Goal: Share content

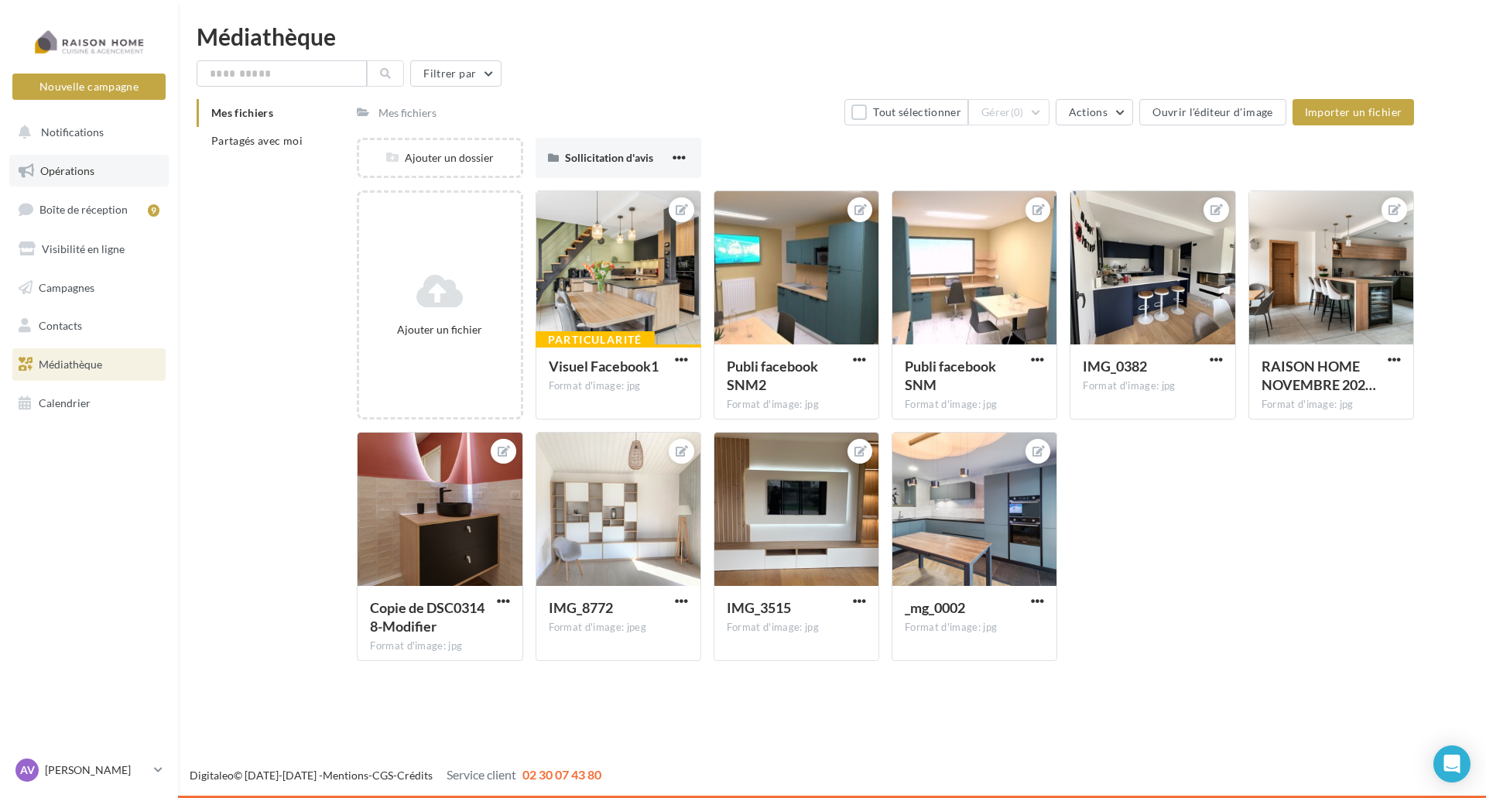
click at [73, 167] on span "Opérations" at bounding box center [67, 170] width 54 height 13
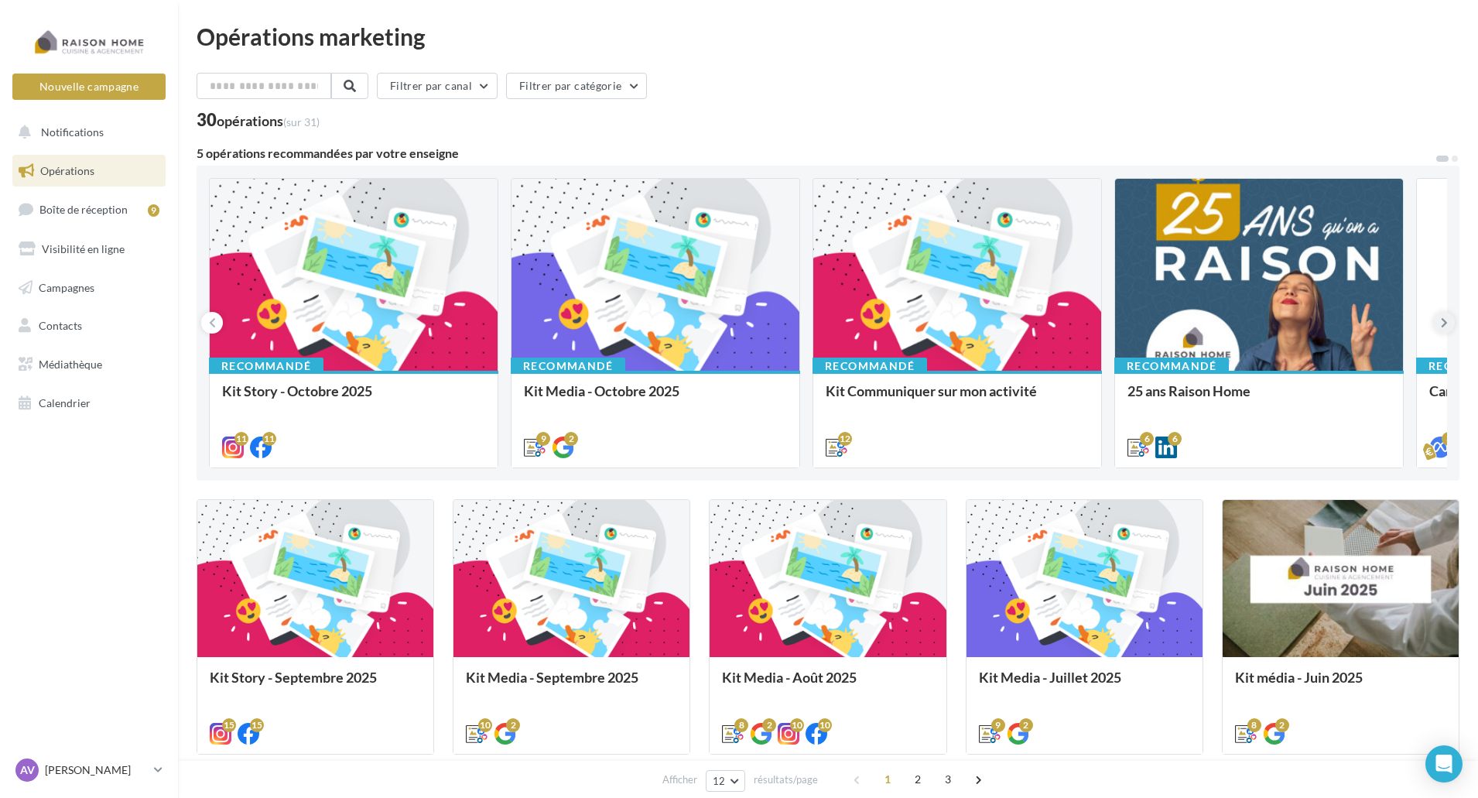
click at [1445, 325] on icon at bounding box center [1444, 322] width 7 height 15
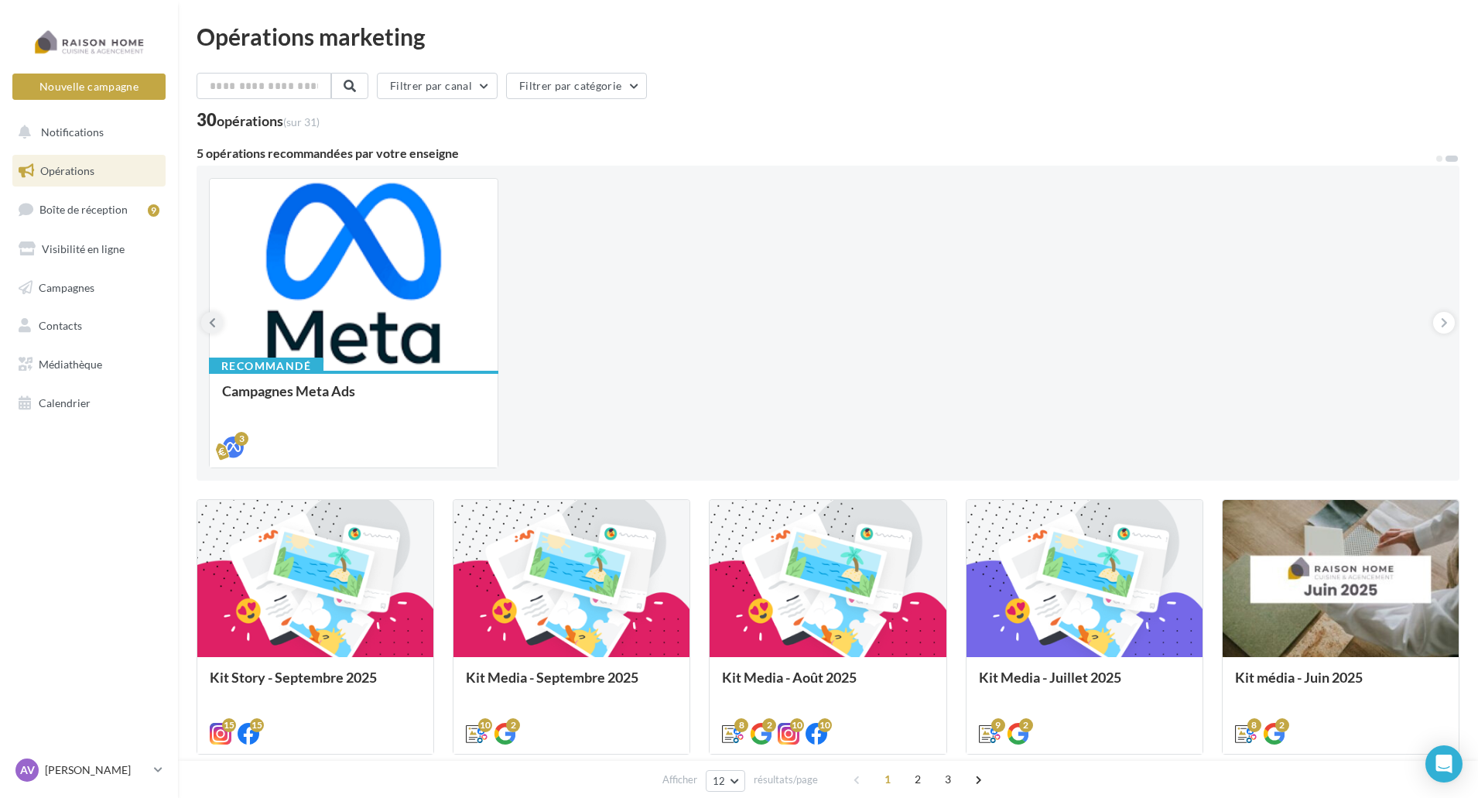
click at [211, 325] on icon at bounding box center [212, 322] width 7 height 15
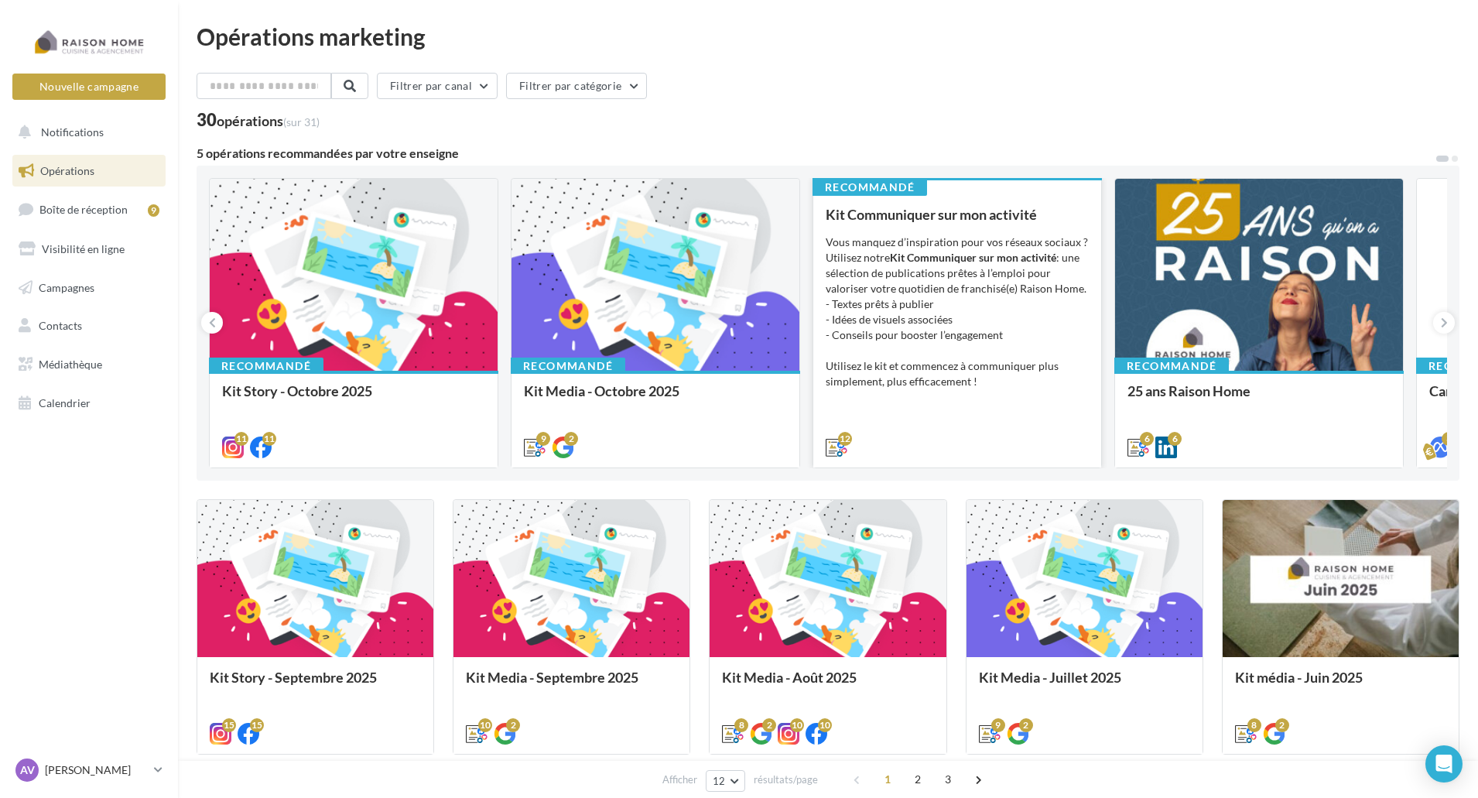
click at [968, 320] on div "Vous manquez d’inspiration pour vos réseaux sociaux ? Utilisez notre Kit Commun…" at bounding box center [957, 311] width 263 height 155
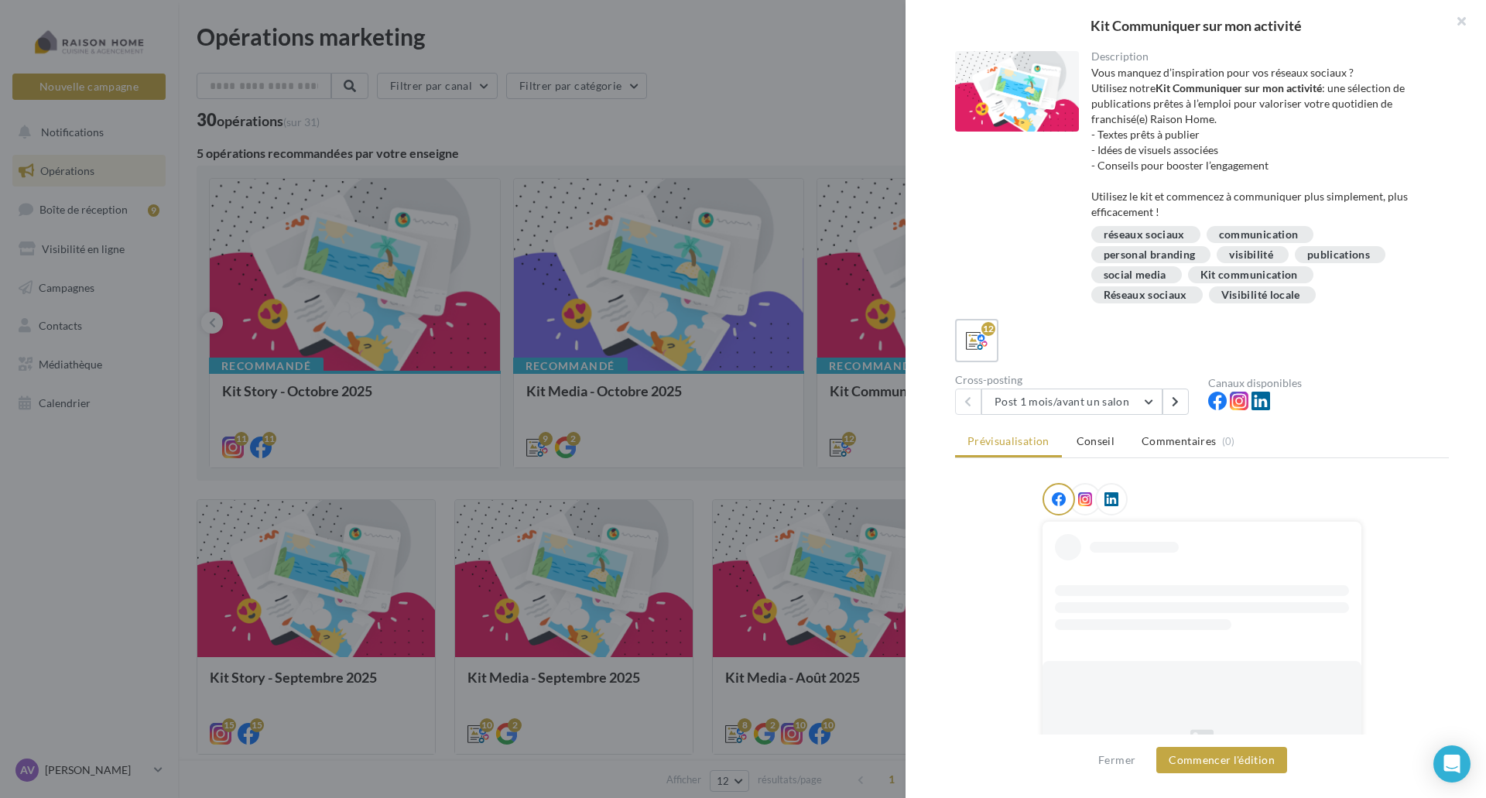
scroll to position [176, 0]
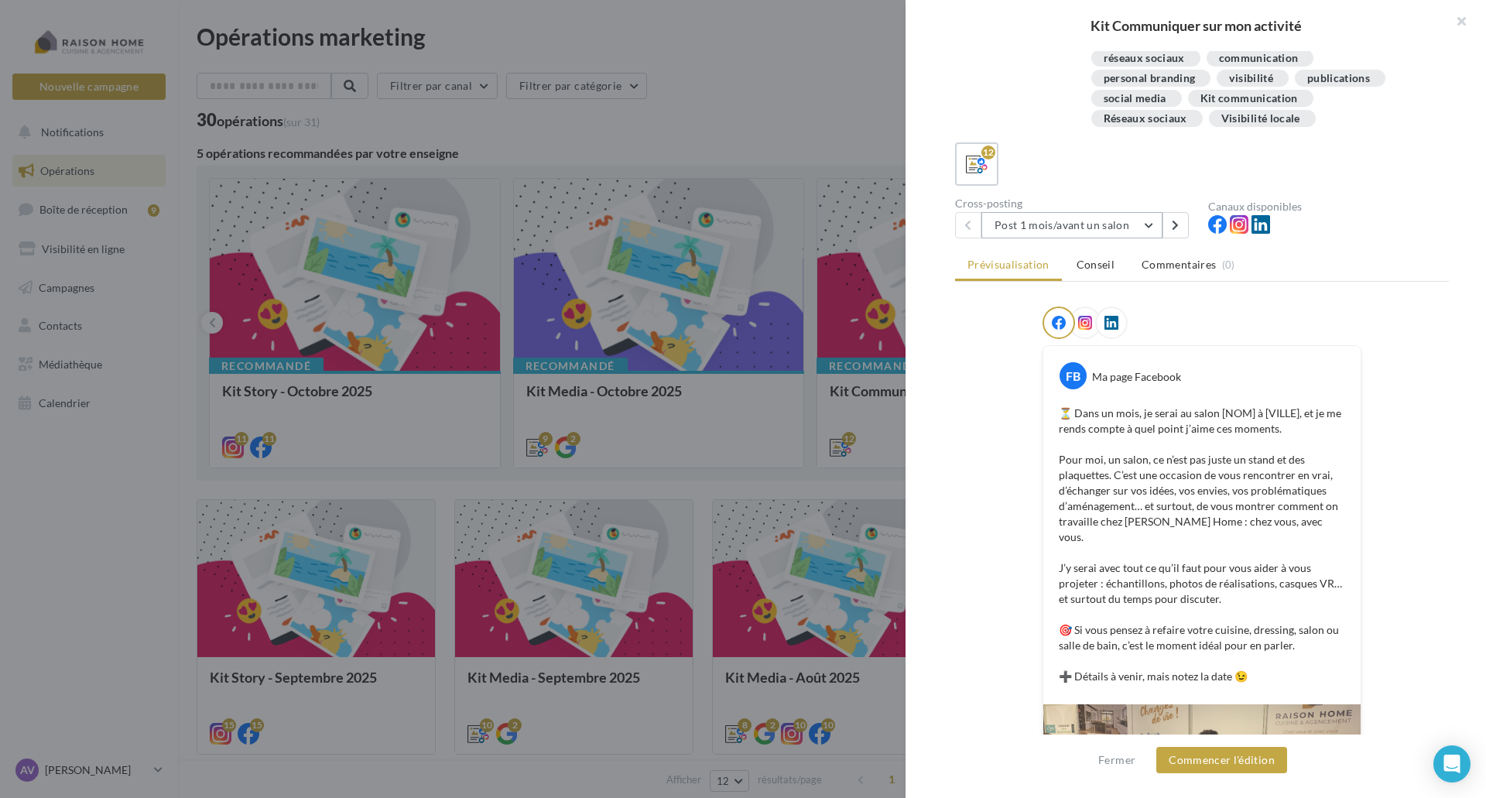
click at [1154, 223] on button "Post 1 mois/avant un salon" at bounding box center [1071, 225] width 181 height 26
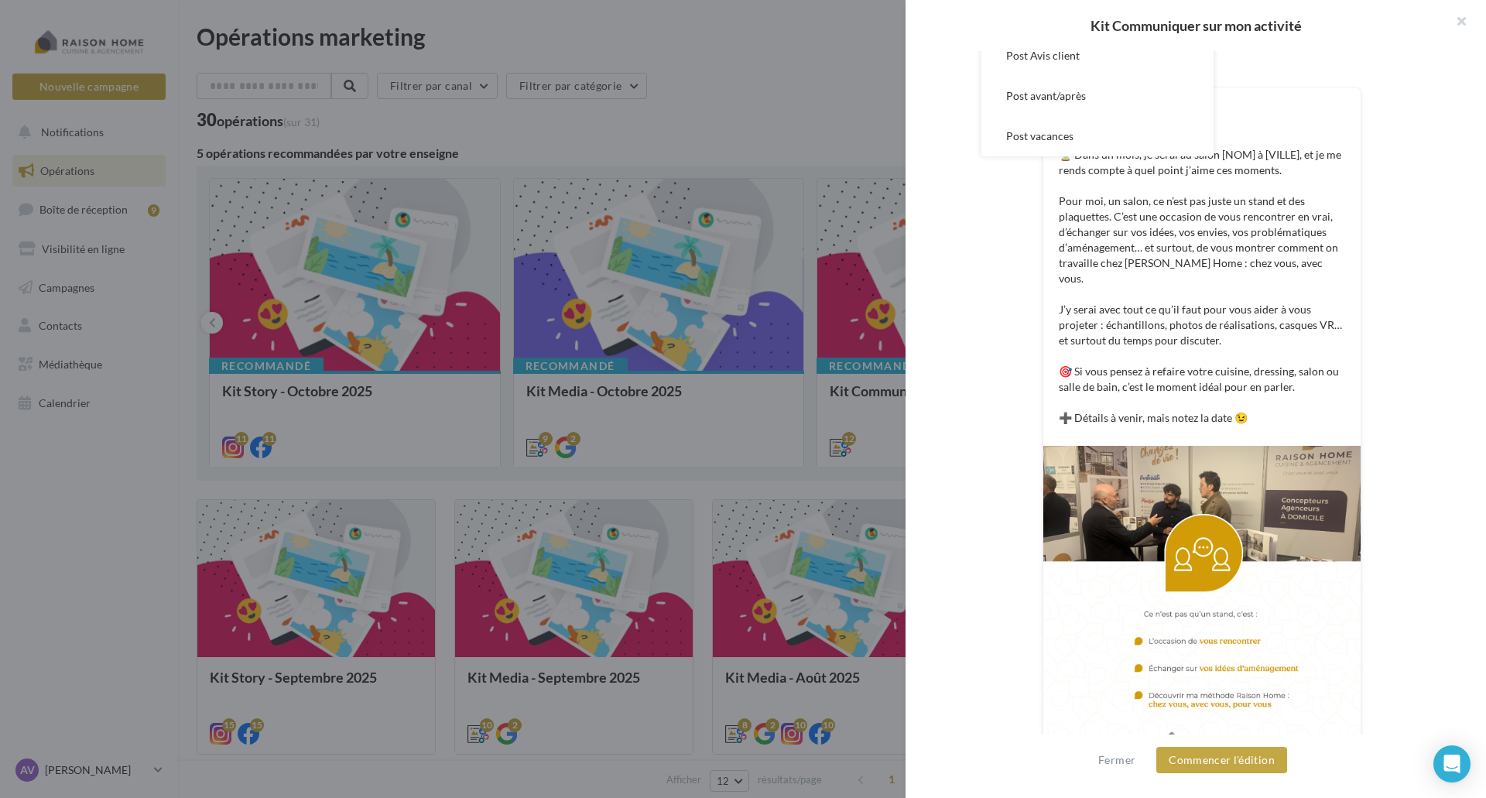
scroll to position [455, 0]
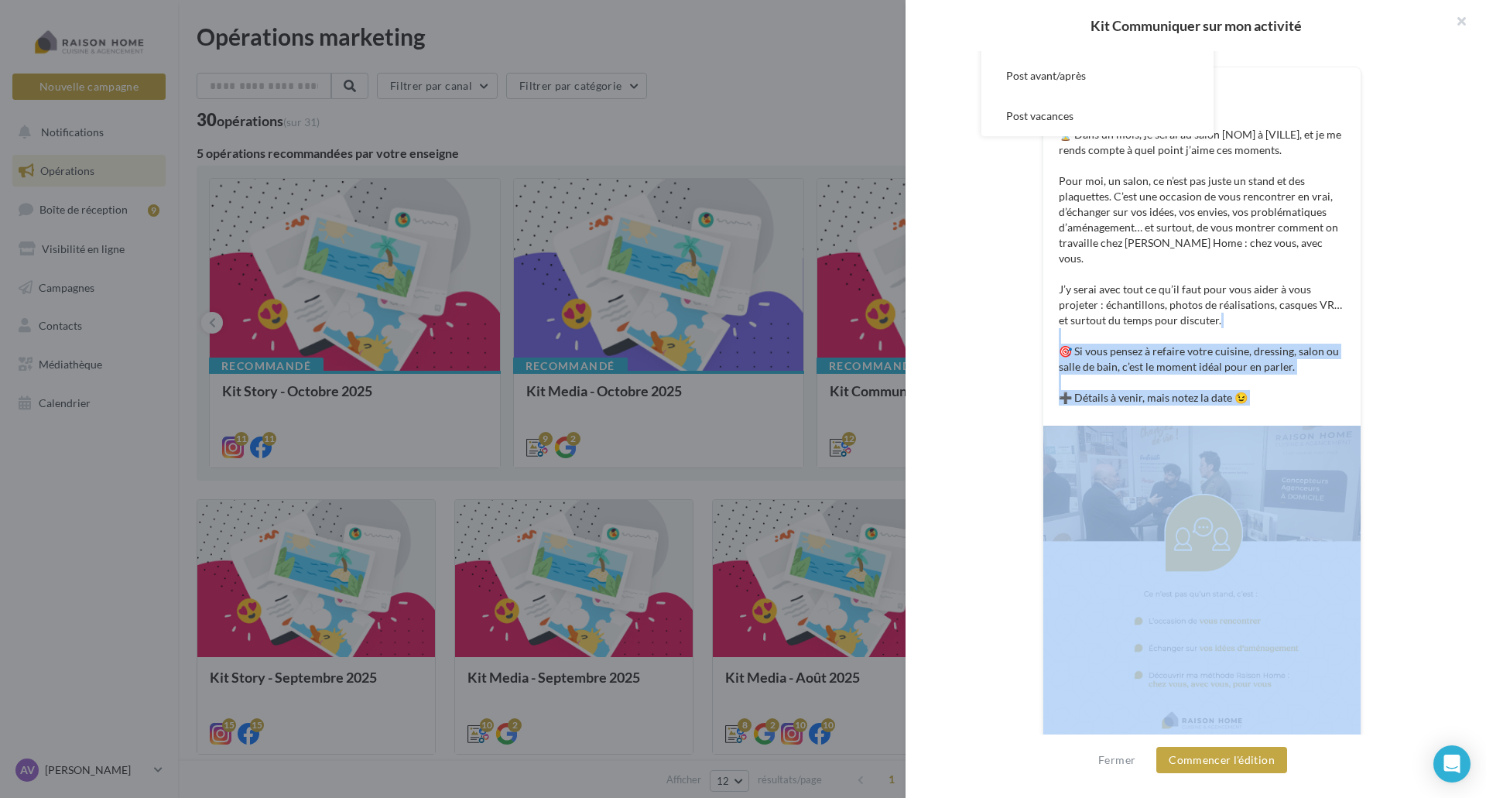
drag, startPoint x: 1417, startPoint y: 314, endPoint x: 1432, endPoint y: 444, distance: 130.8
click at [1432, 444] on div "FB Ma page Facebook ⏳ Dans un mois, je serai au salon [NOM] à [VILLE], et je me…" at bounding box center [1202, 396] width 494 height 736
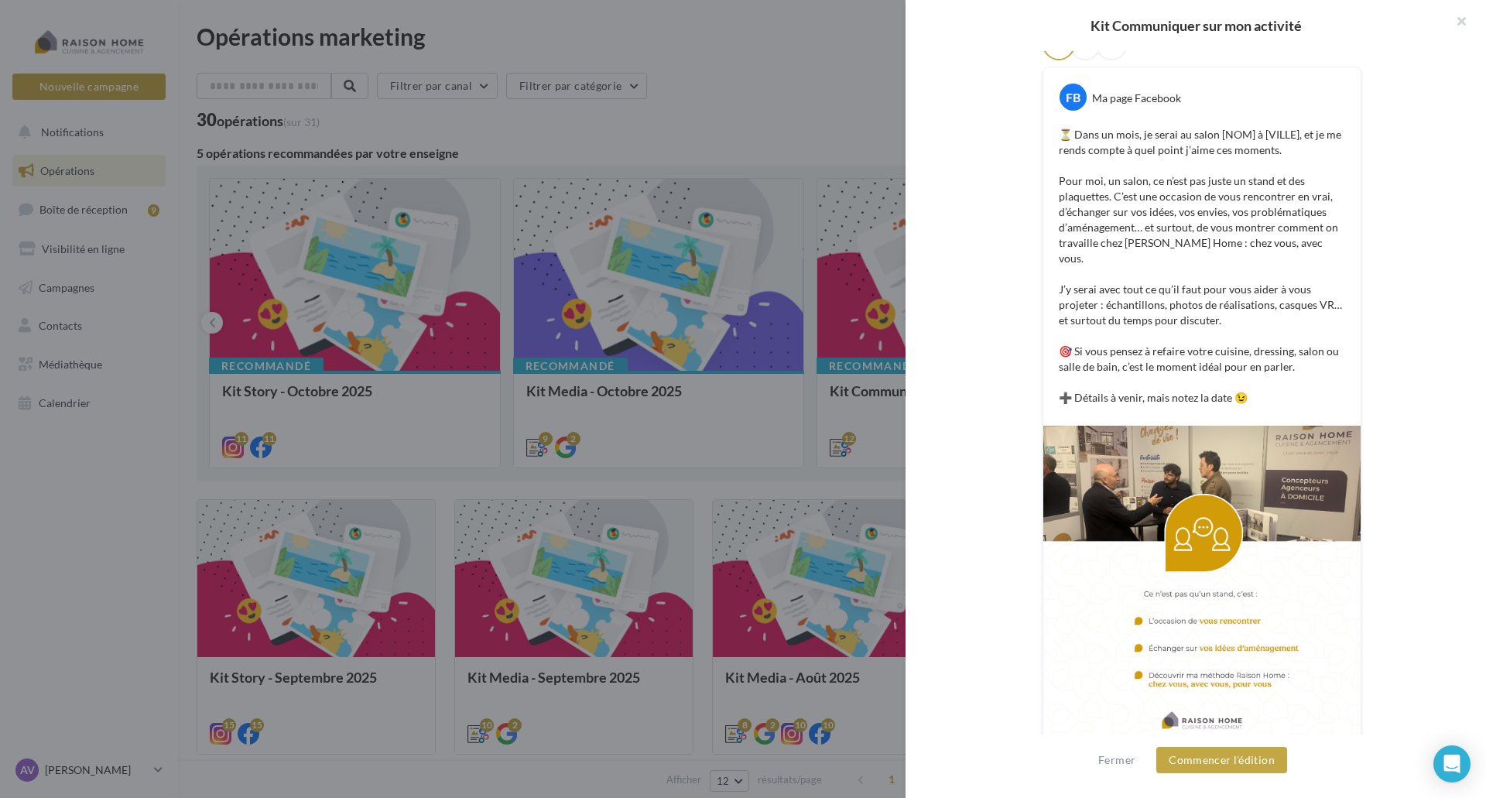
click at [1432, 444] on div "FB Ma page Facebook ⏳ Dans un mois, je serai au salon [NOM] à [VILLE], et je me…" at bounding box center [1202, 396] width 494 height 736
